Goal: Communication & Community: Answer question/provide support

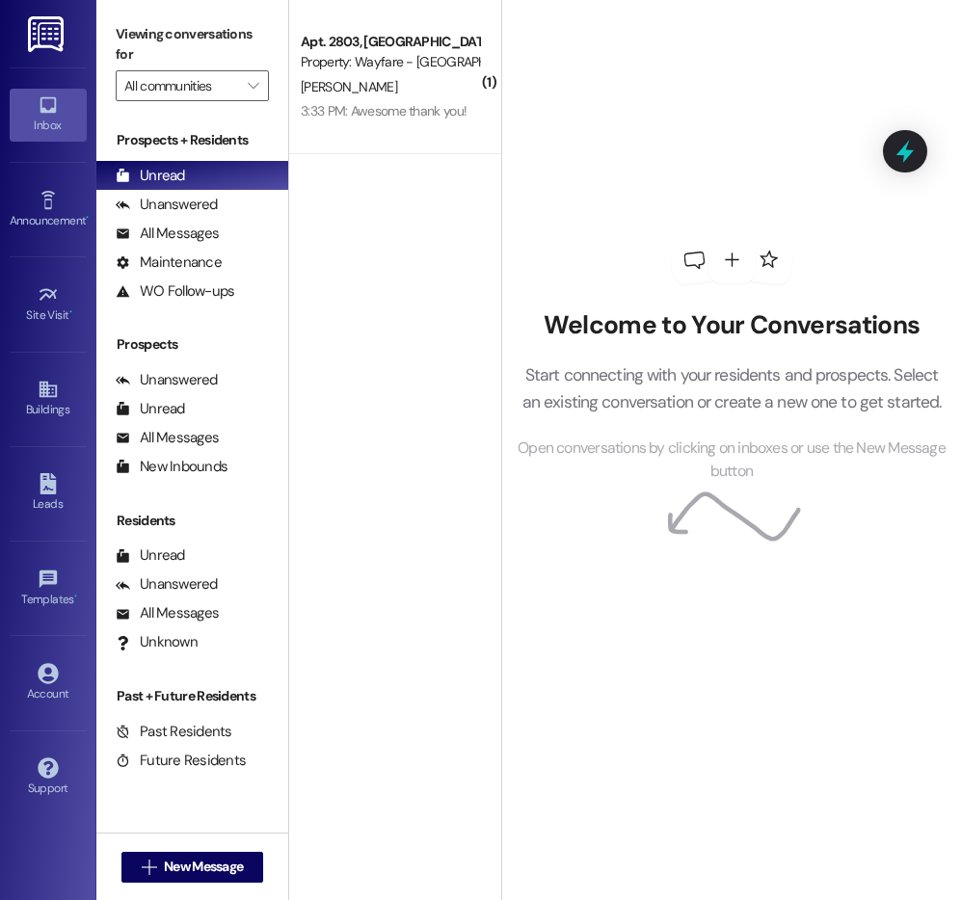
click at [397, 103] on div "3:33 PM: Awesome thank you! 3:33 PM: Awesome thank you!" at bounding box center [384, 110] width 166 height 17
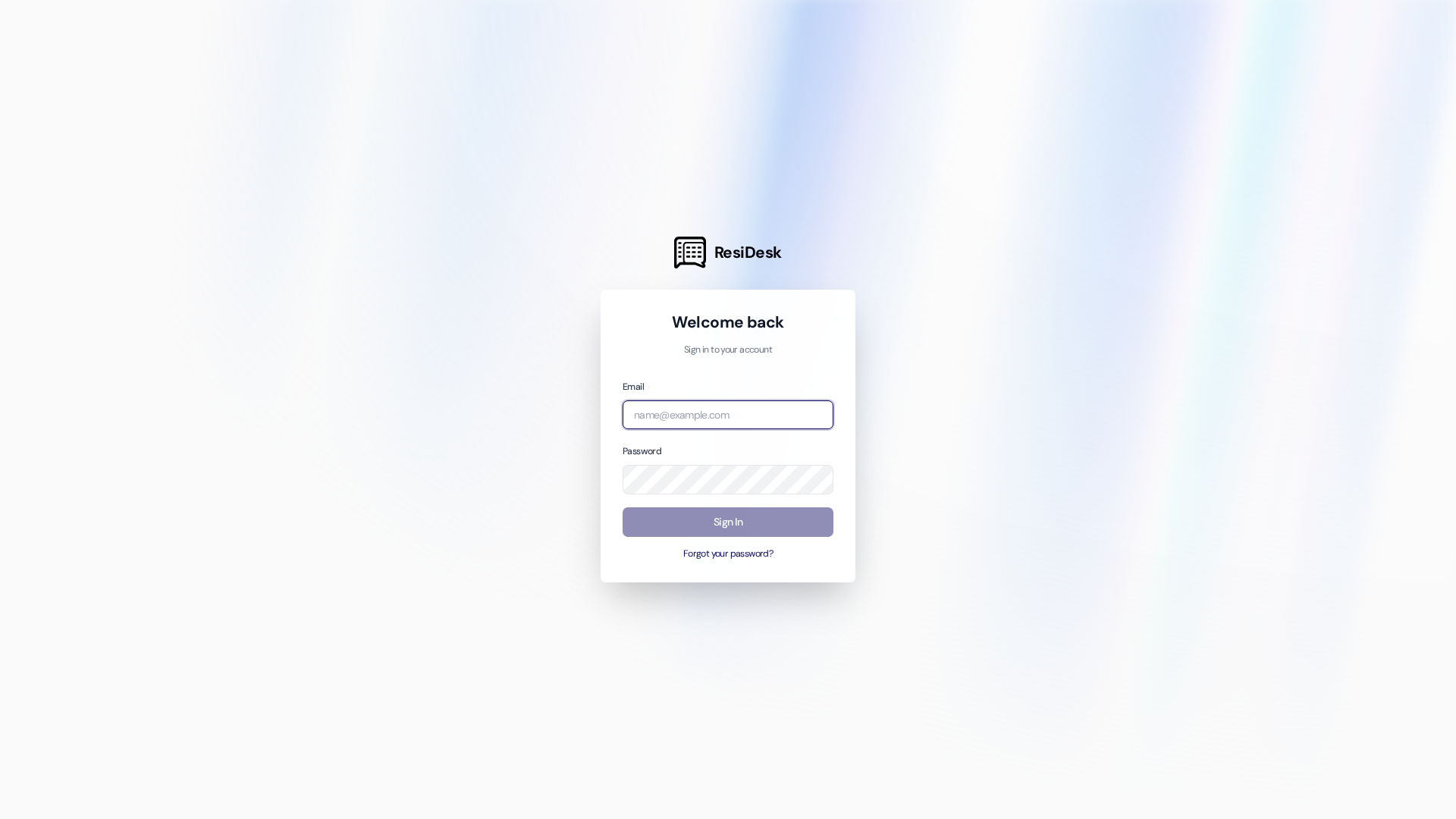
type input "[EMAIL_ADDRESS][DOMAIN_NAME]"
click at [759, 511] on button "Sign In" at bounding box center [728, 522] width 211 height 30
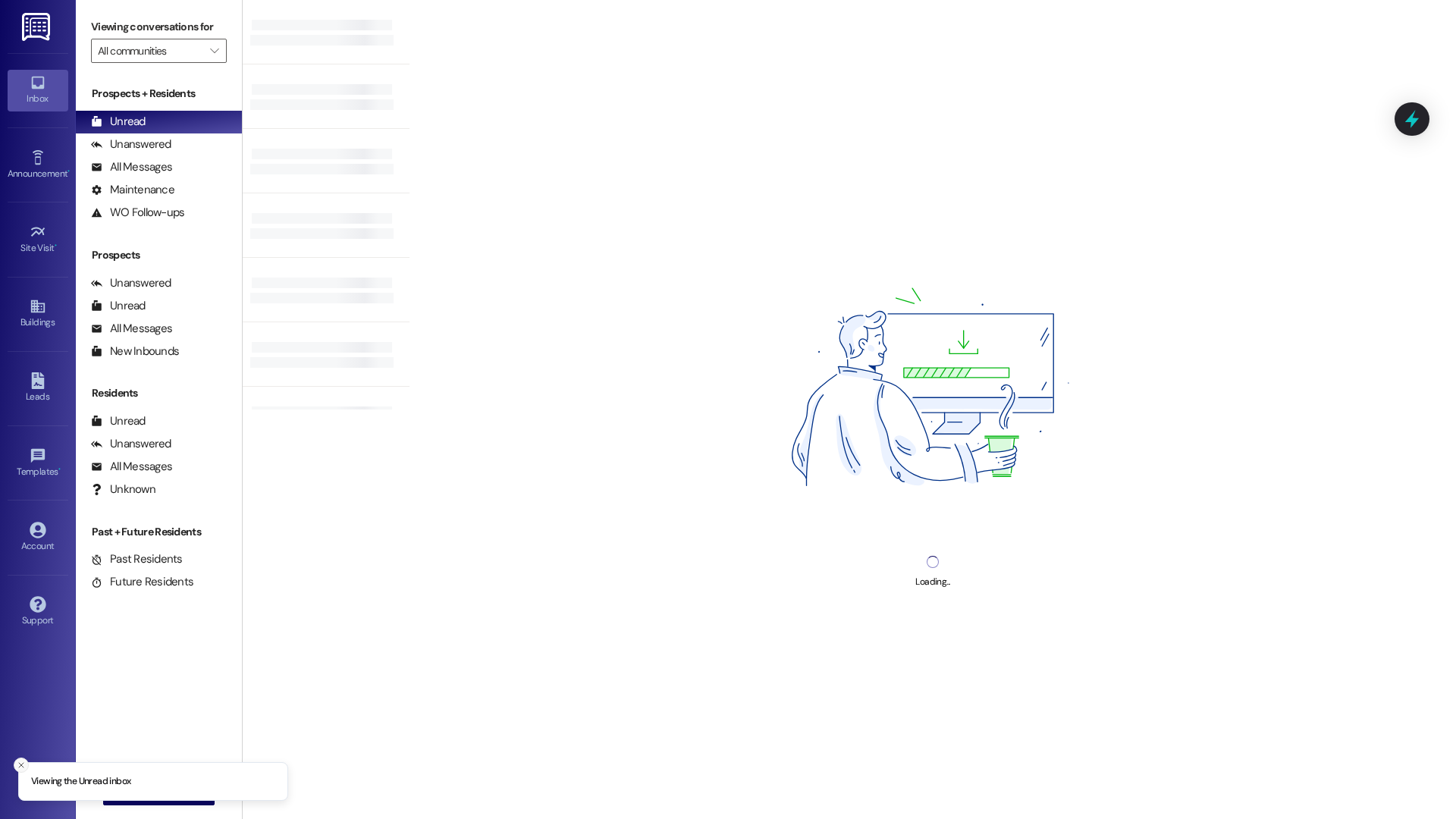
click at [24, 768] on icon "Close toast" at bounding box center [21, 766] width 9 height 9
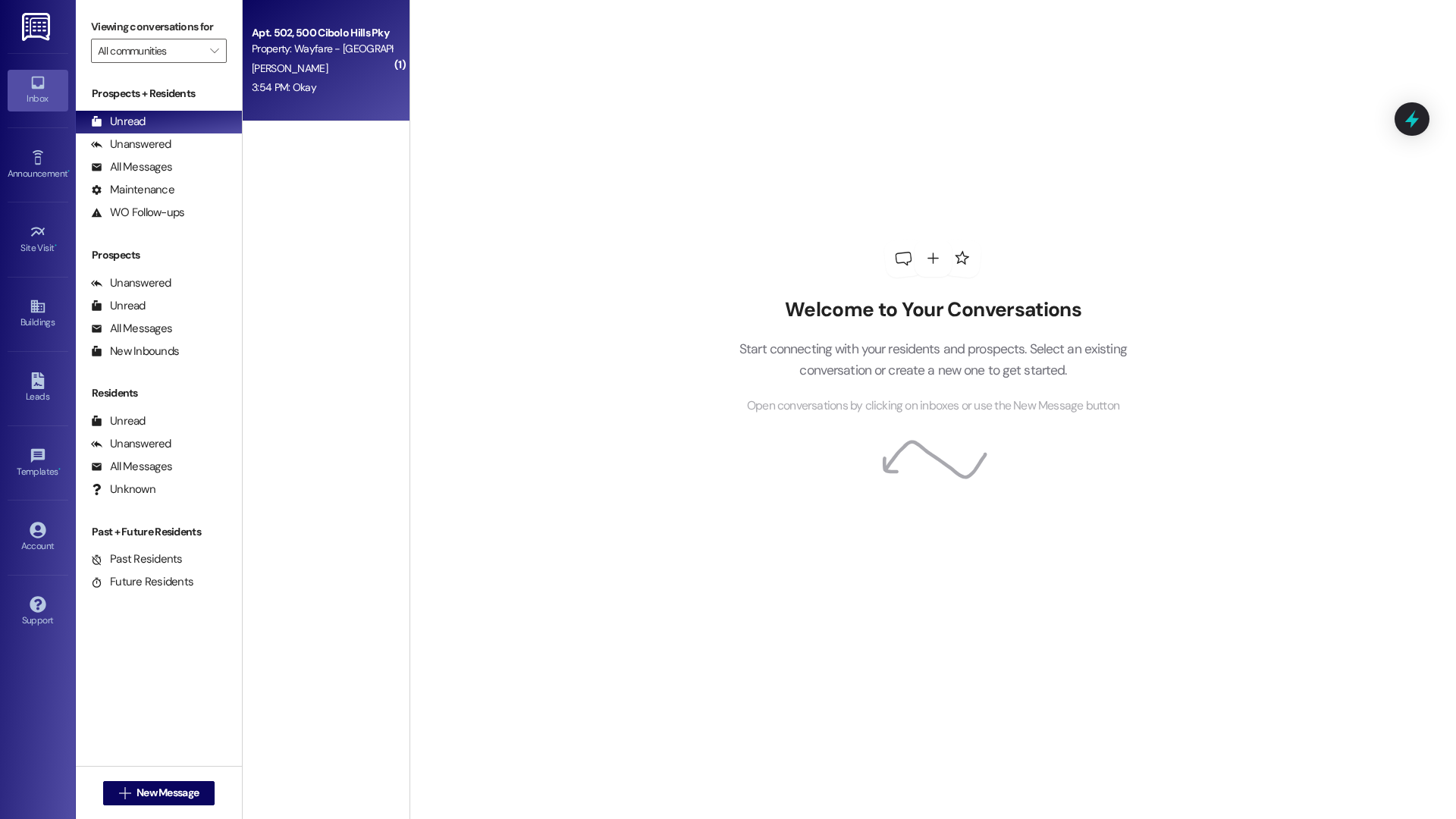
click at [355, 111] on div "Apt. 502, 500 Cibolo Hills Pky Property: Wayfare - [GEOGRAPHIC_DATA] [PERSON_NA…" at bounding box center [326, 61] width 167 height 121
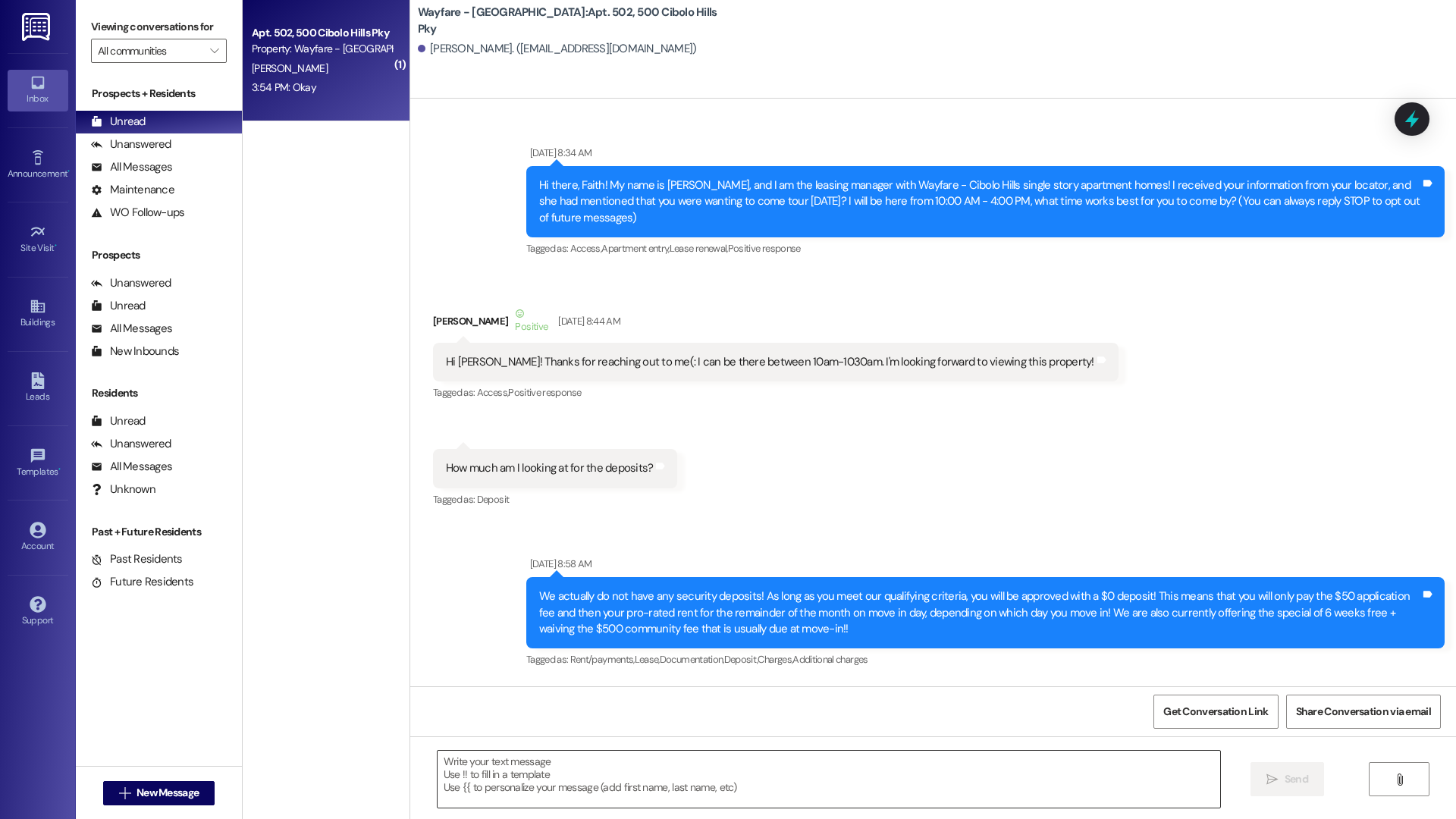
click at [577, 770] on textarea at bounding box center [828, 779] width 783 height 57
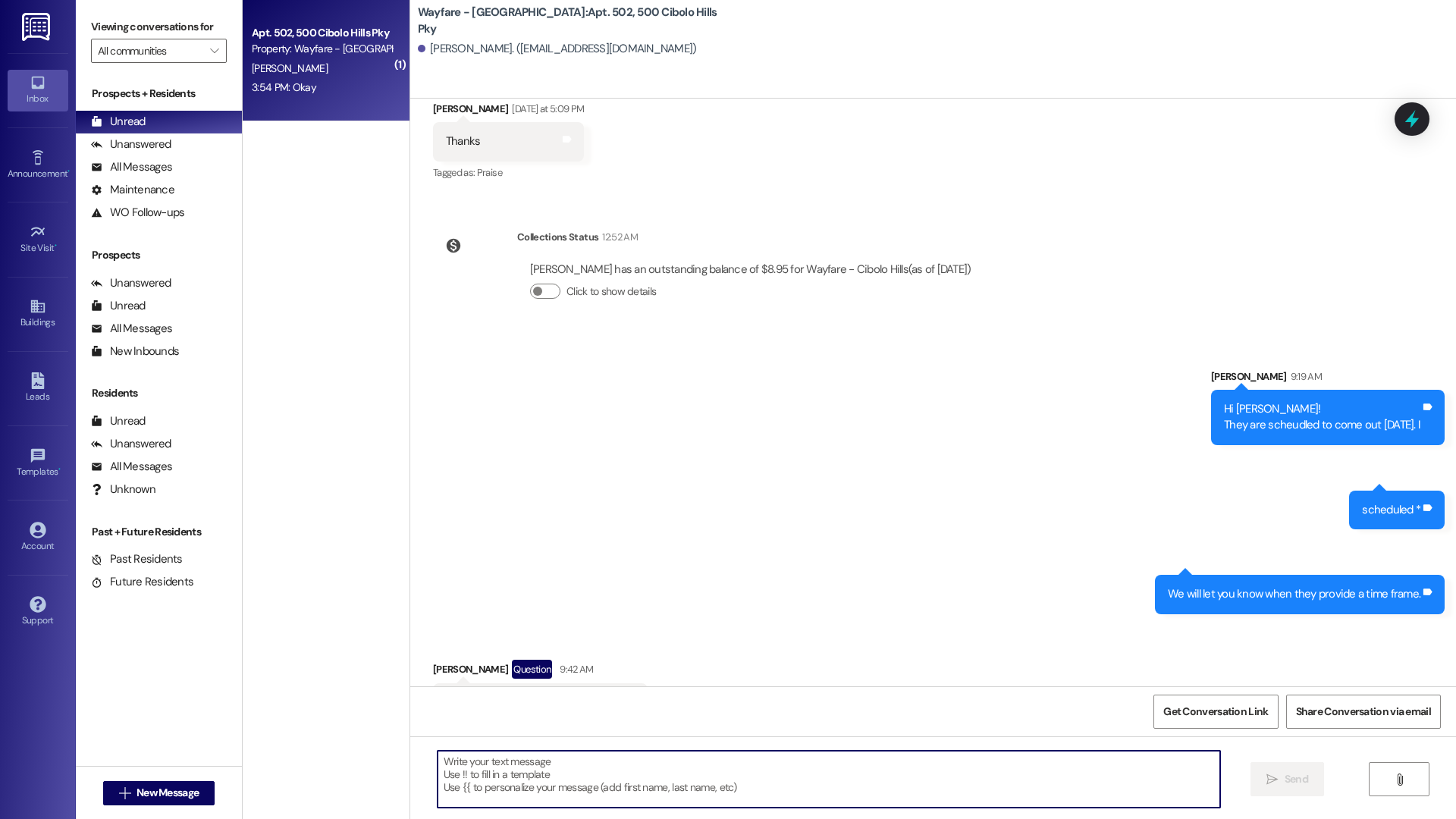
scroll to position [63477, 0]
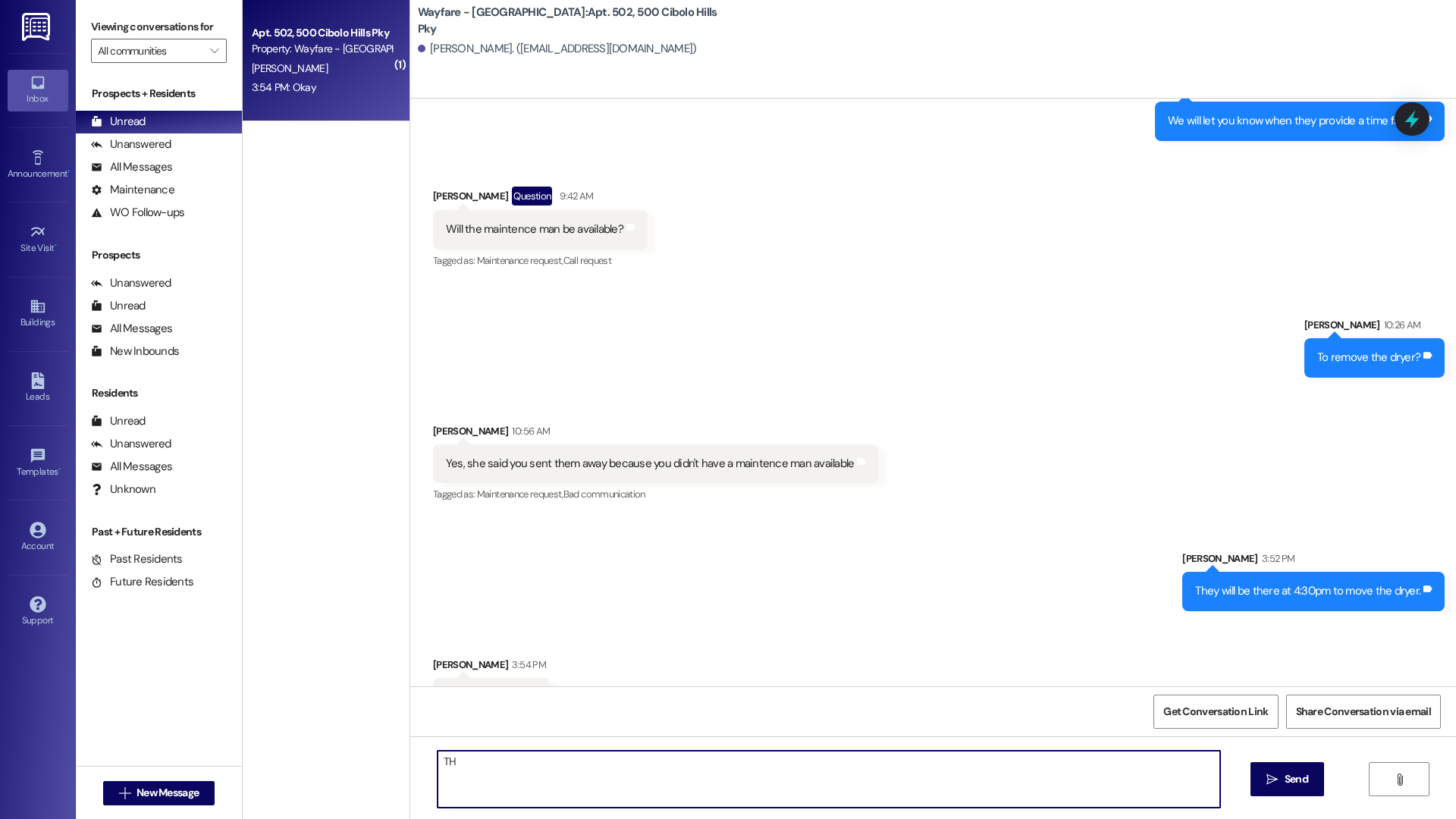
type textarea "T"
type textarea "[PERSON_NAME] will arrive between 9am and 12pm."
click at [1311, 766] on button " Send" at bounding box center [1288, 779] width 74 height 34
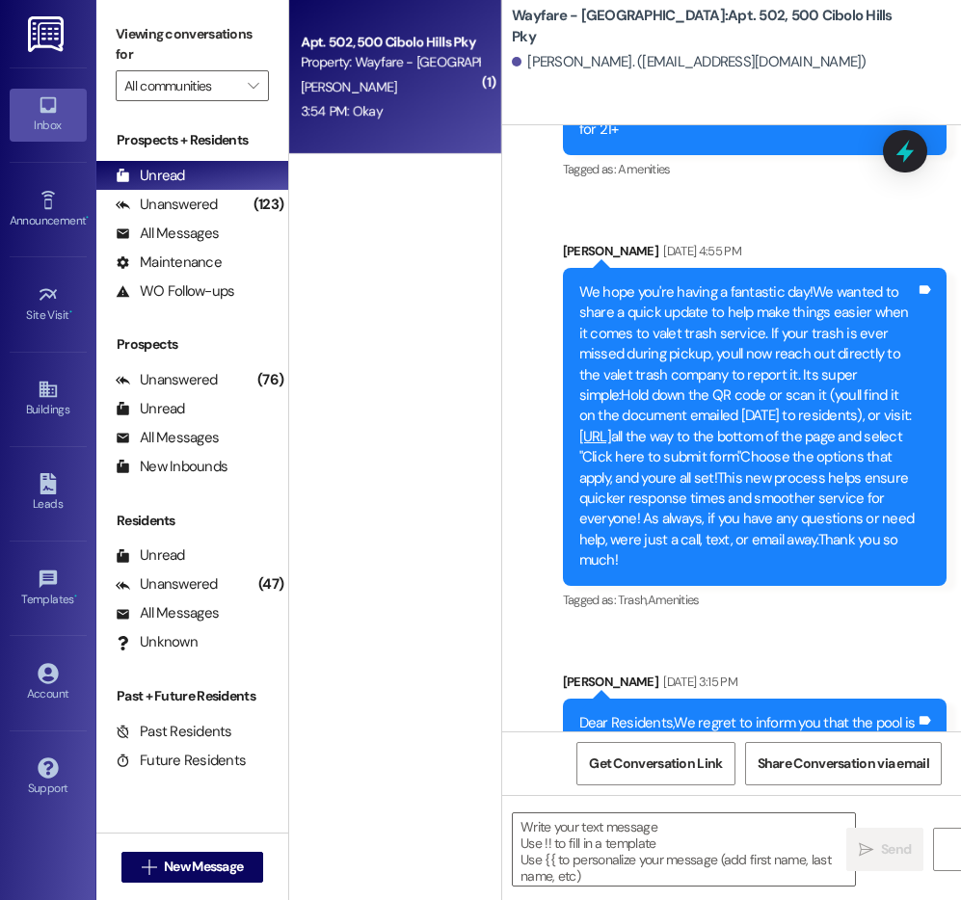
scroll to position [100301, 0]
